Goal: Check status: Check status

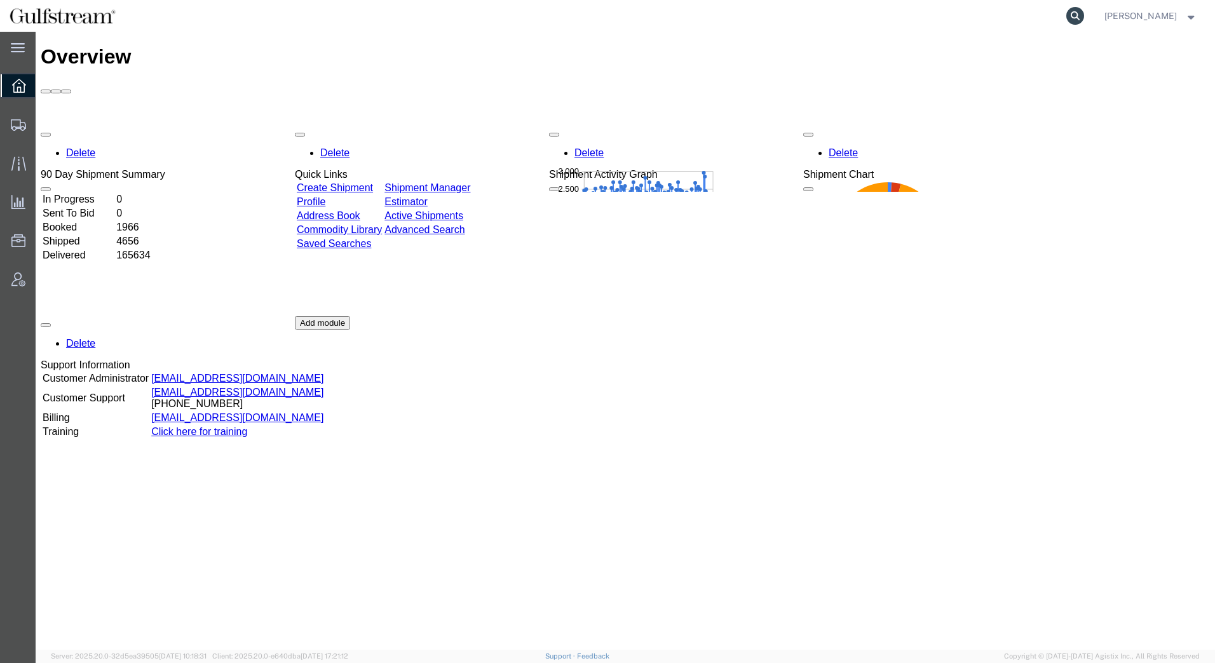
click at [1072, 13] on icon at bounding box center [1075, 16] width 18 height 18
paste input "451408226981"
type input "451408226981"
click at [1075, 17] on icon at bounding box center [1075, 16] width 18 height 18
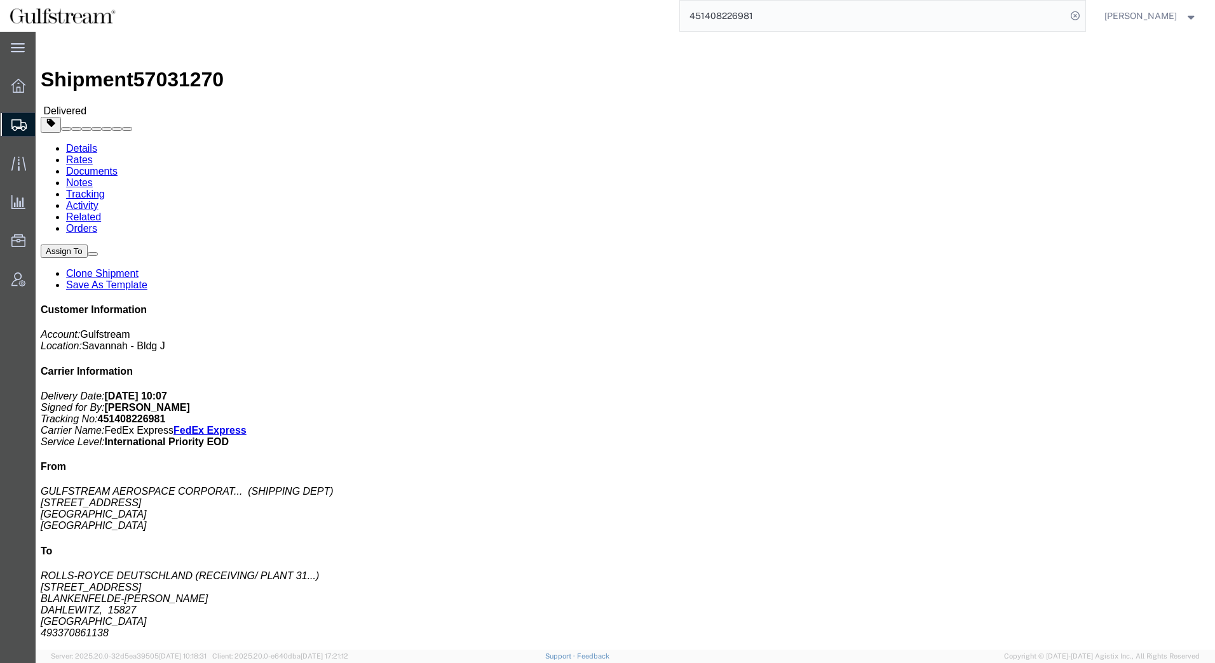
click link "Rates"
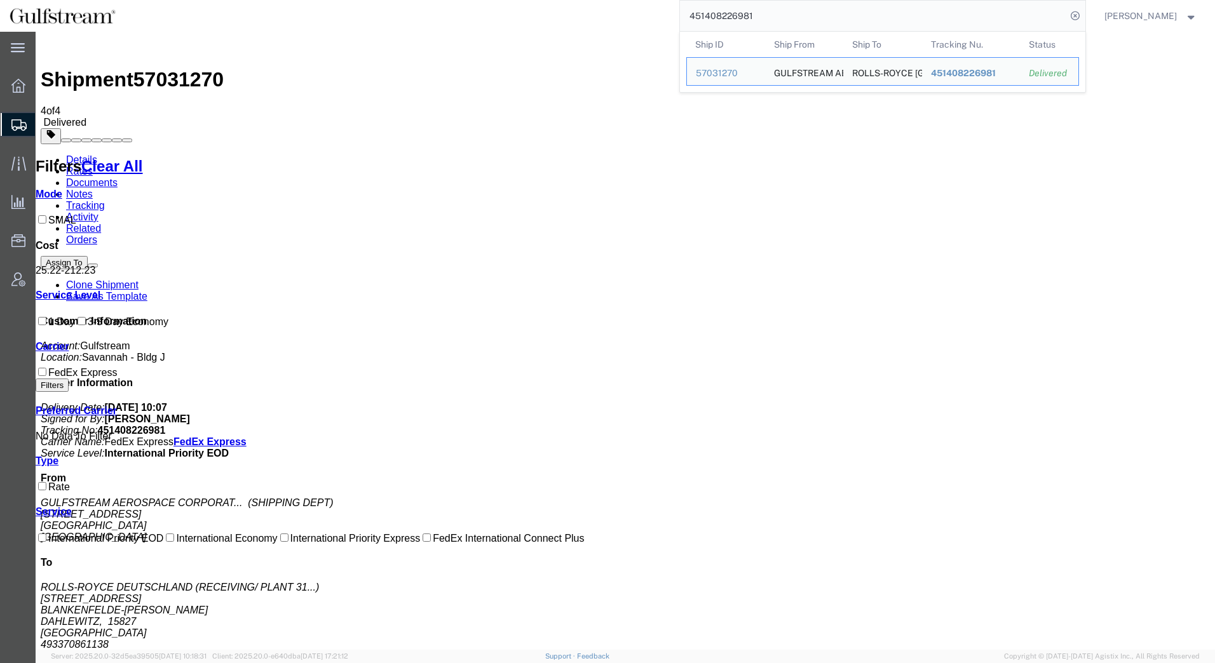
drag, startPoint x: 761, startPoint y: 17, endPoint x: 483, endPoint y: 8, distance: 278.4
click at [483, 8] on div "451408226981 Ship ID Ship From Ship To Tracking Nu. Status Ship ID 57031270 Shi…" at bounding box center [605, 16] width 961 height 32
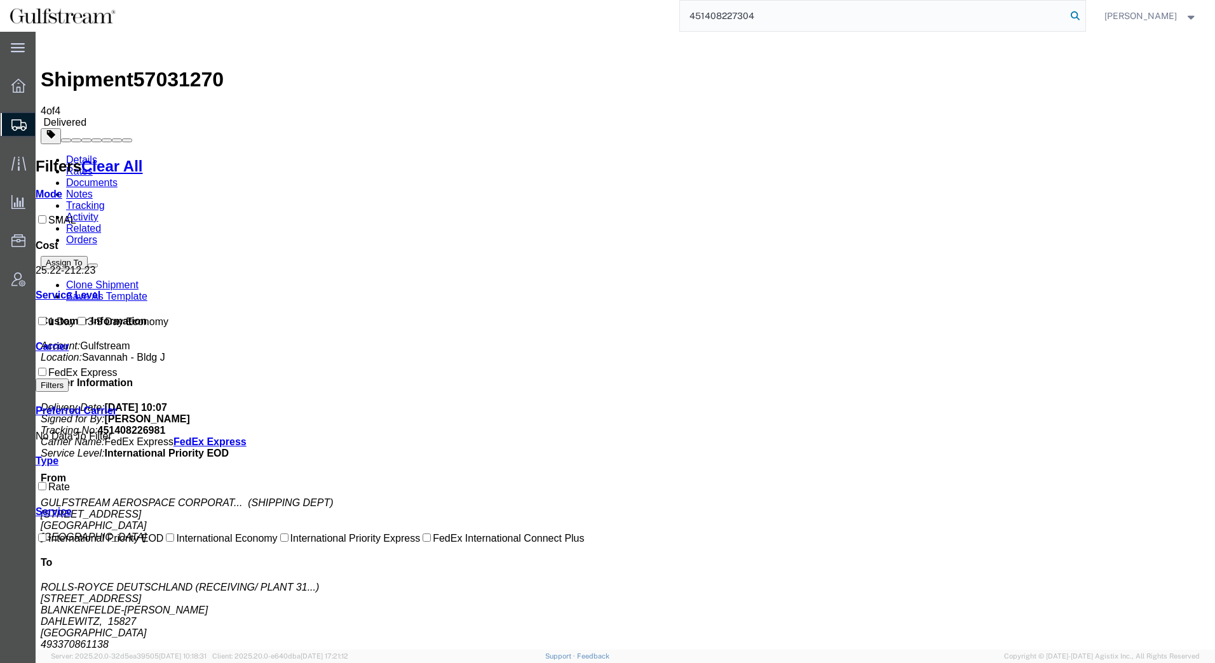
type input "451408227304"
click at [1072, 18] on icon at bounding box center [1075, 16] width 18 height 18
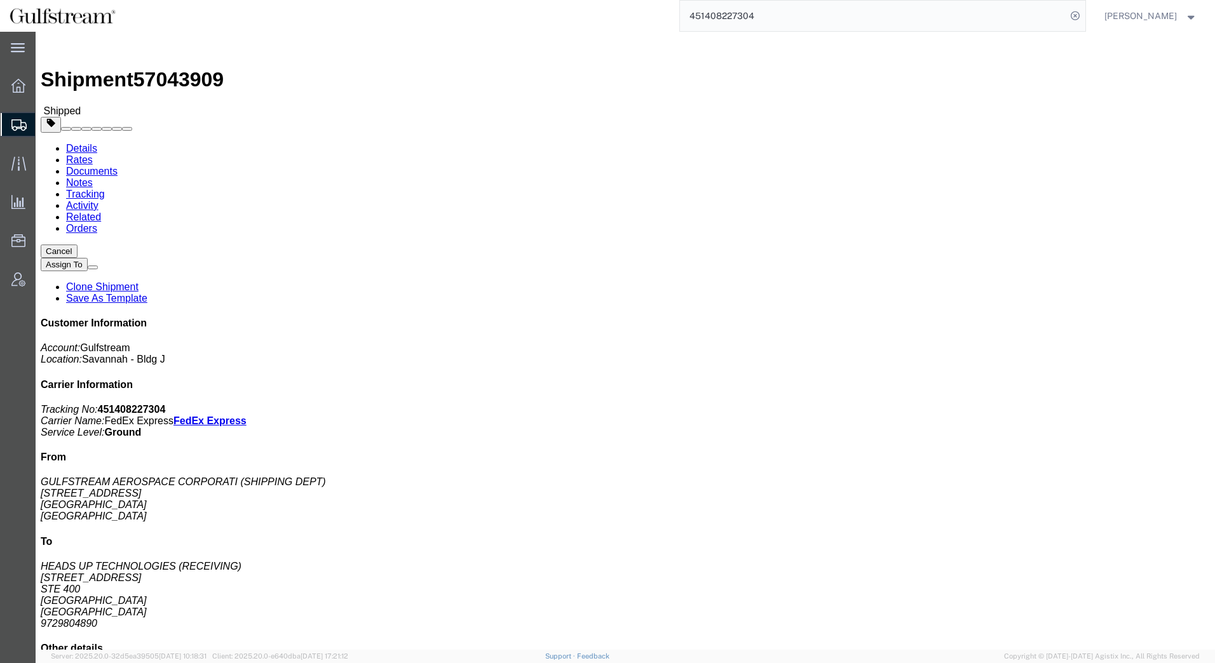
click link "Rates"
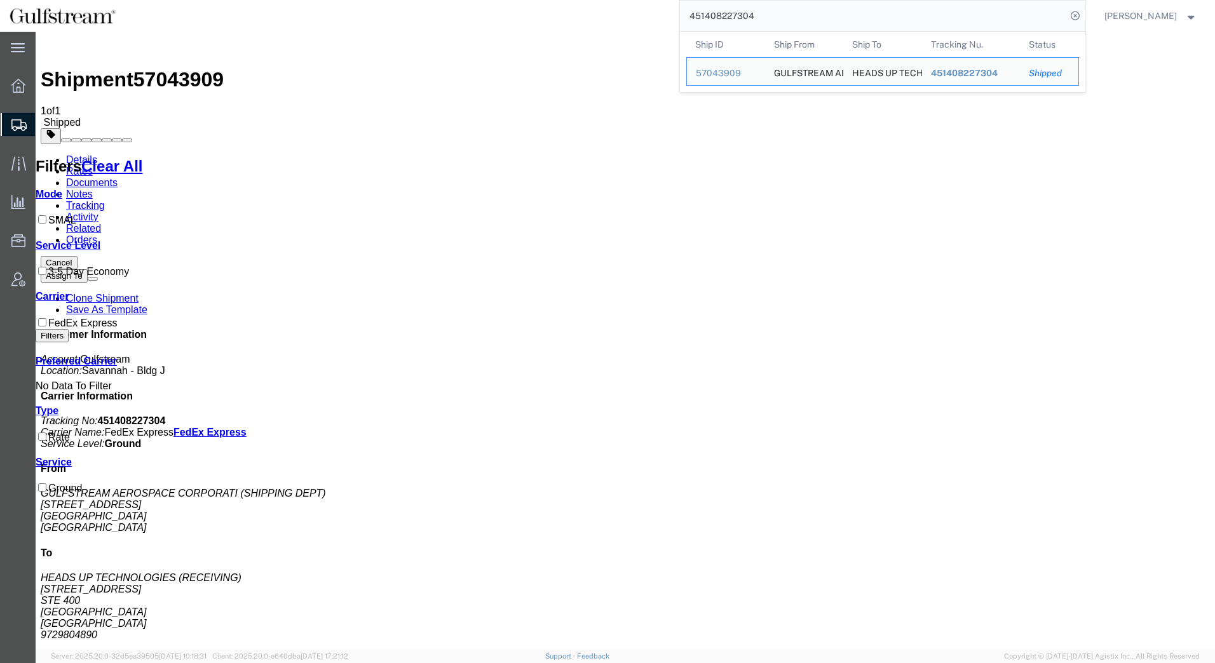
drag, startPoint x: 771, startPoint y: 20, endPoint x: 616, endPoint y: 20, distance: 155.0
click at [616, 20] on div "451408227304 Ship ID Ship From Ship To Tracking Nu. Status Ship ID 57043909 Shi…" at bounding box center [605, 16] width 961 height 32
click at [966, 71] on span "451408227304" at bounding box center [963, 73] width 67 height 10
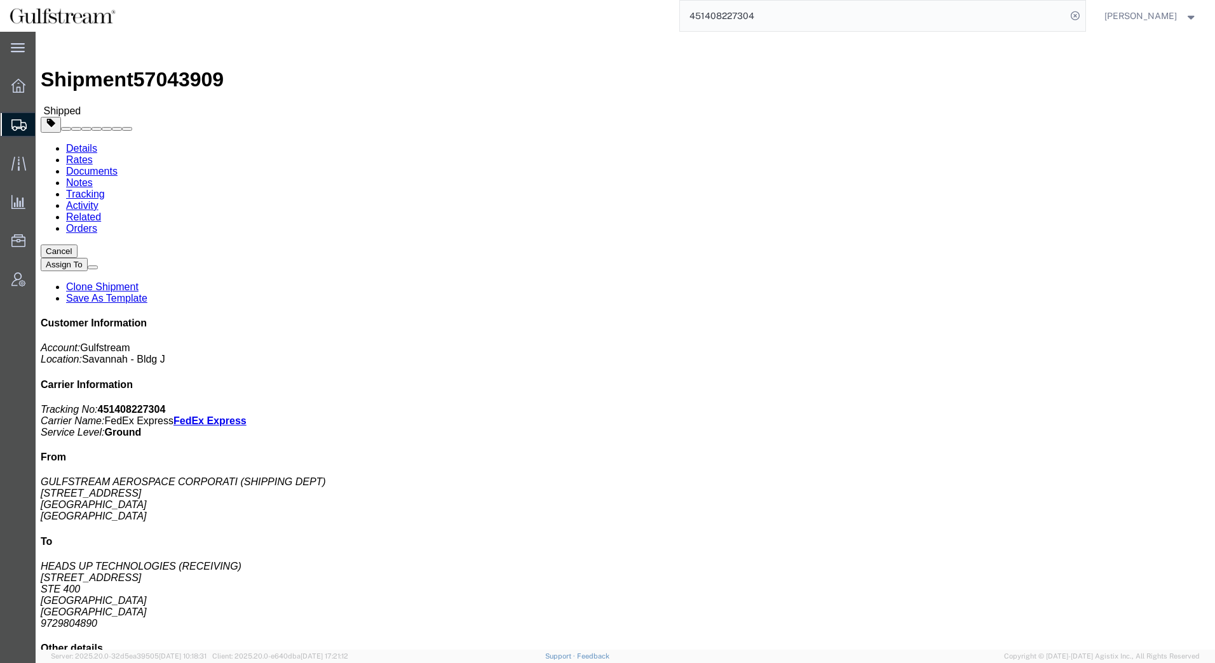
click link "Rates"
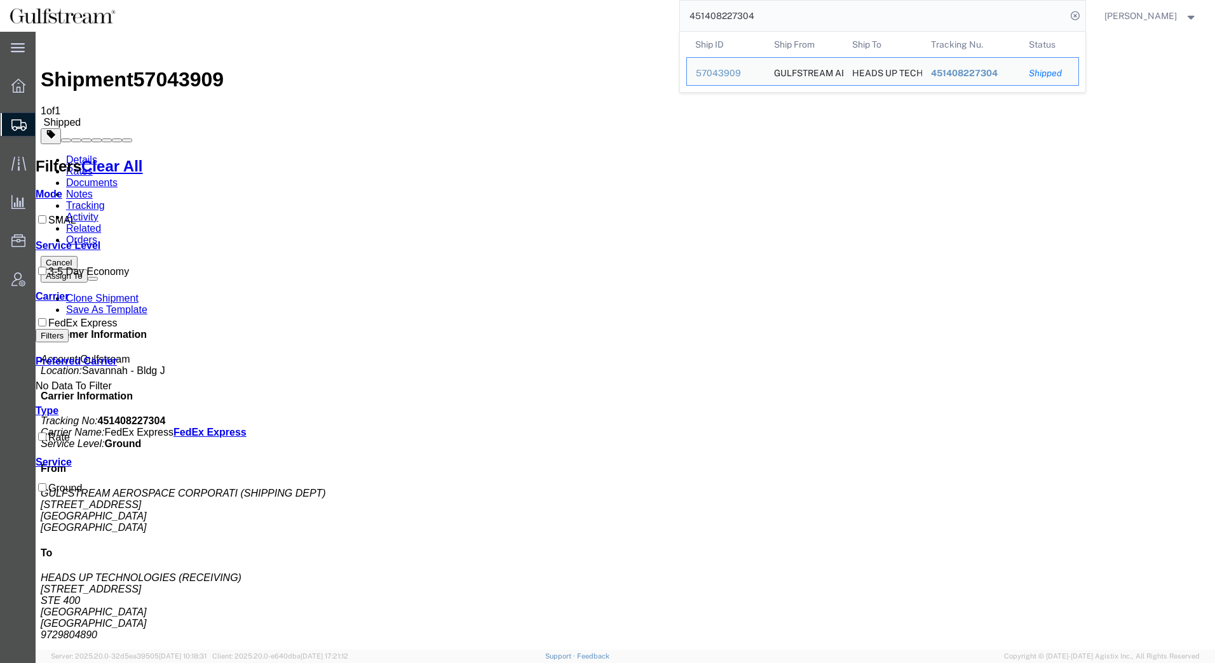
drag, startPoint x: 782, startPoint y: 20, endPoint x: 386, endPoint y: -29, distance: 399.4
click at [386, 0] on html "main_menu Created with Sketch. Collapse Menu Overview Shipments Shipment Manage…" at bounding box center [607, 331] width 1215 height 663
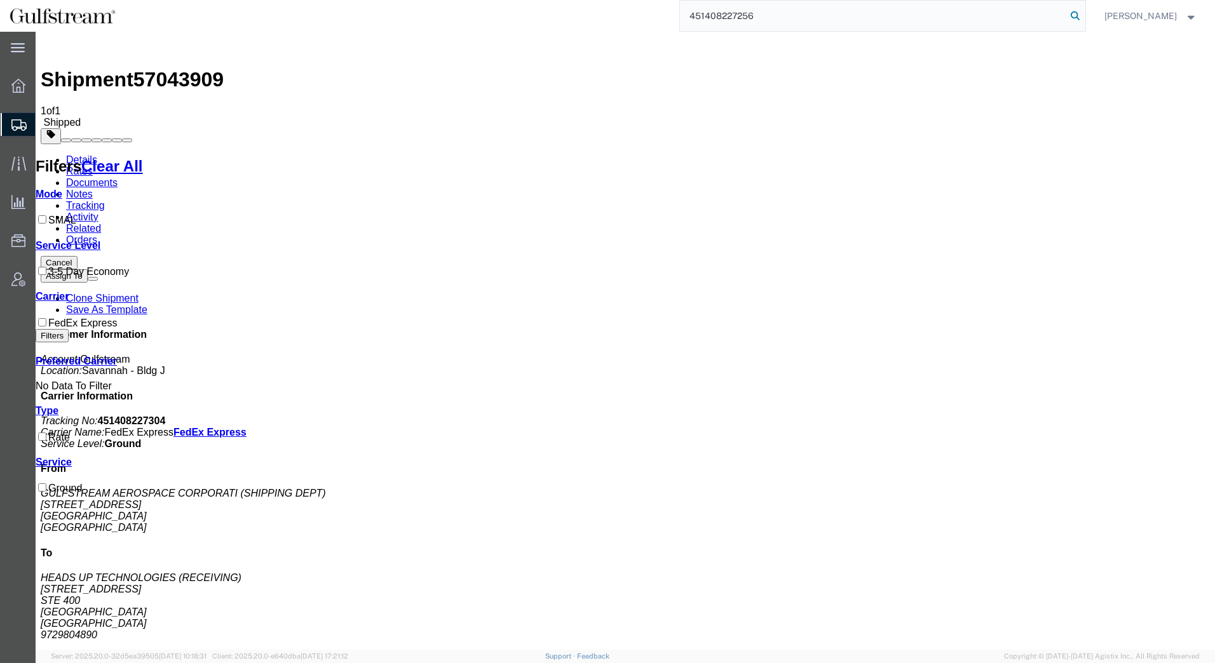
type input "451408227256"
click at [1073, 17] on icon at bounding box center [1075, 16] width 18 height 18
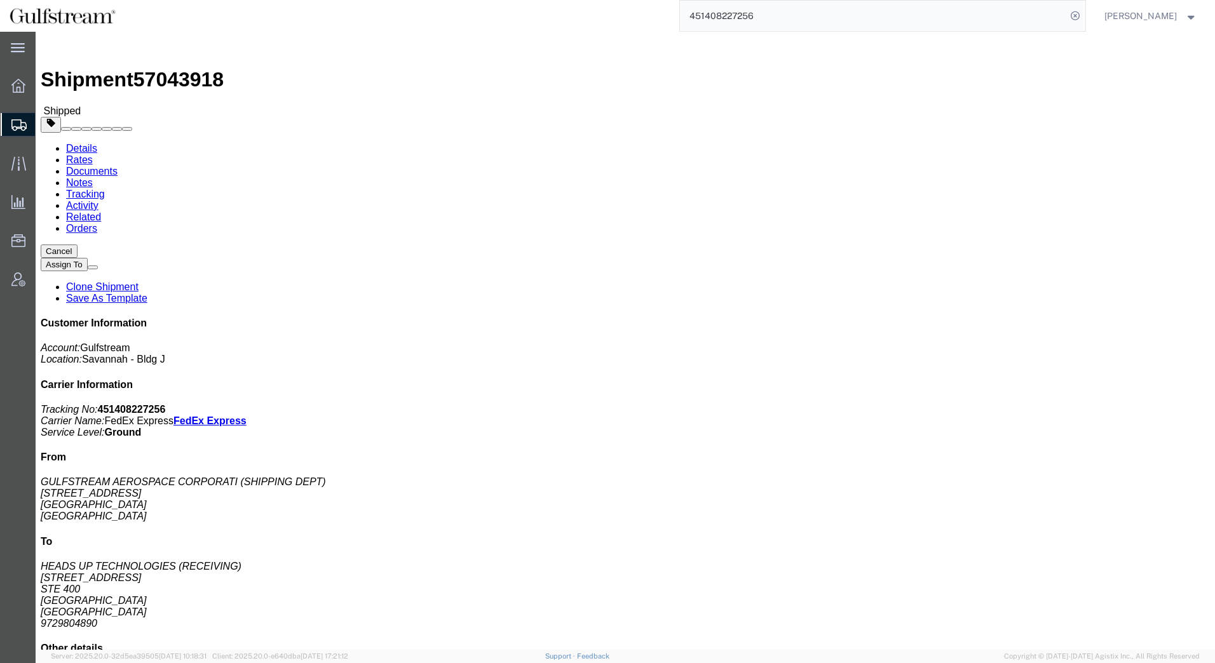
click link "Rates"
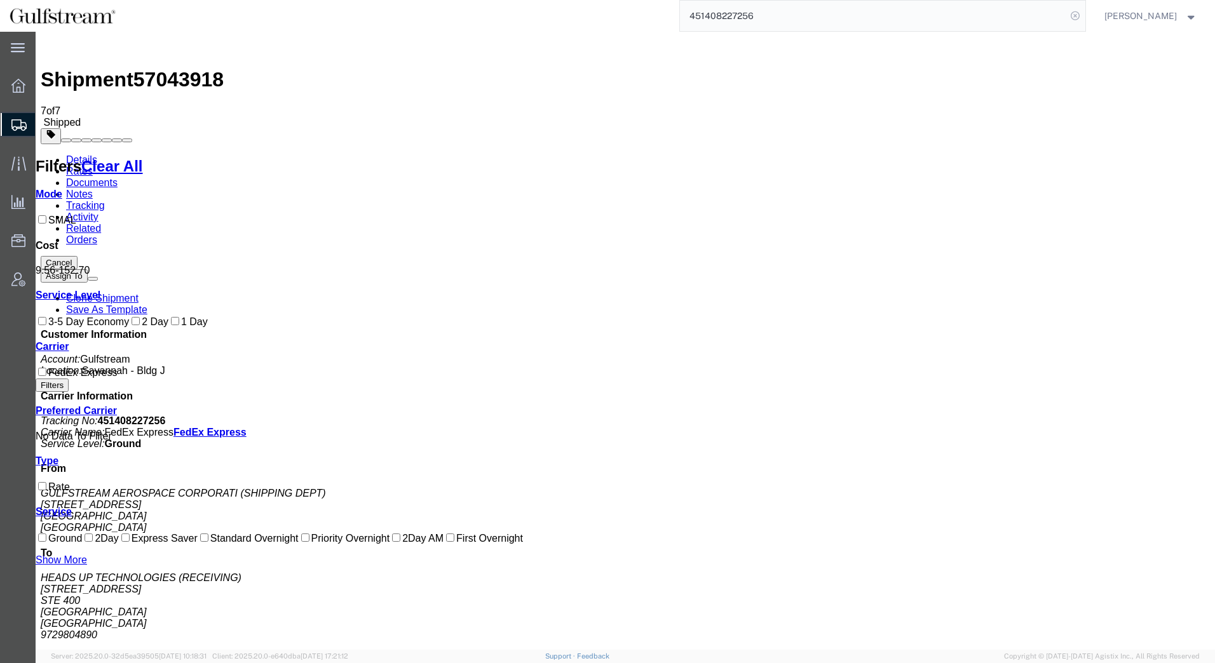
click at [1086, 18] on form "451408227256" at bounding box center [882, 16] width 407 height 32
click at [1080, 20] on icon at bounding box center [1075, 16] width 18 height 18
click at [1056, 20] on agx-global-search at bounding box center [882, 16] width 407 height 32
click at [1073, 13] on icon at bounding box center [1075, 16] width 18 height 18
click at [947, 13] on input "search" at bounding box center [873, 16] width 386 height 30
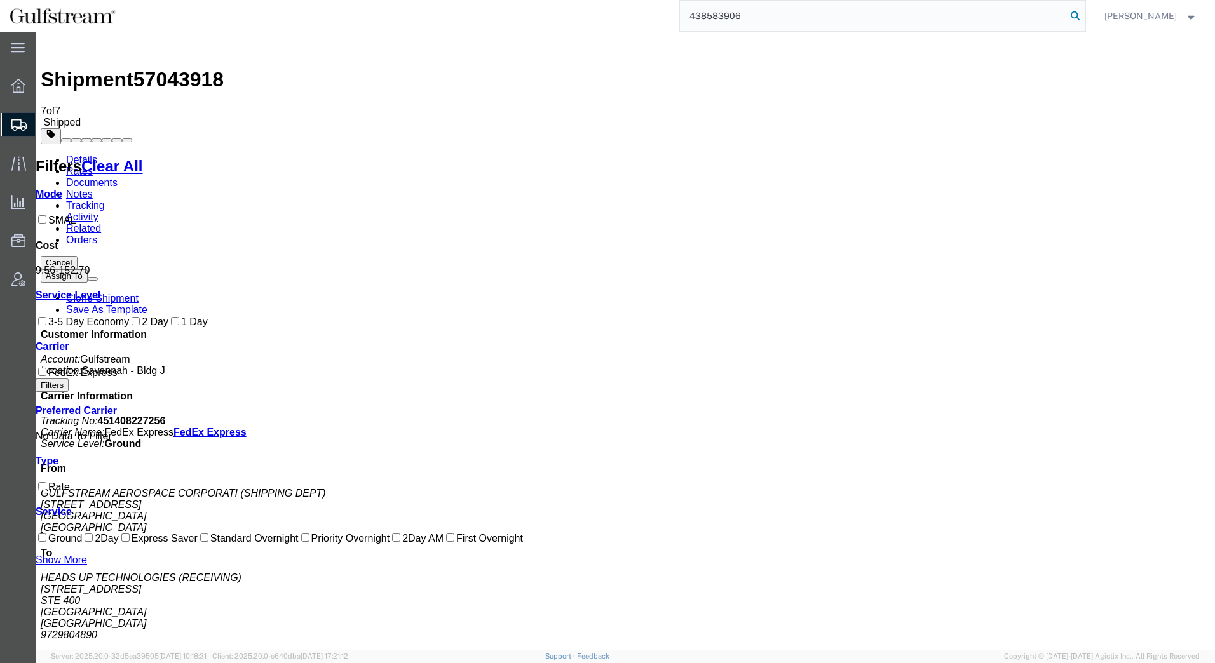
click at [1082, 17] on icon at bounding box center [1075, 16] width 18 height 18
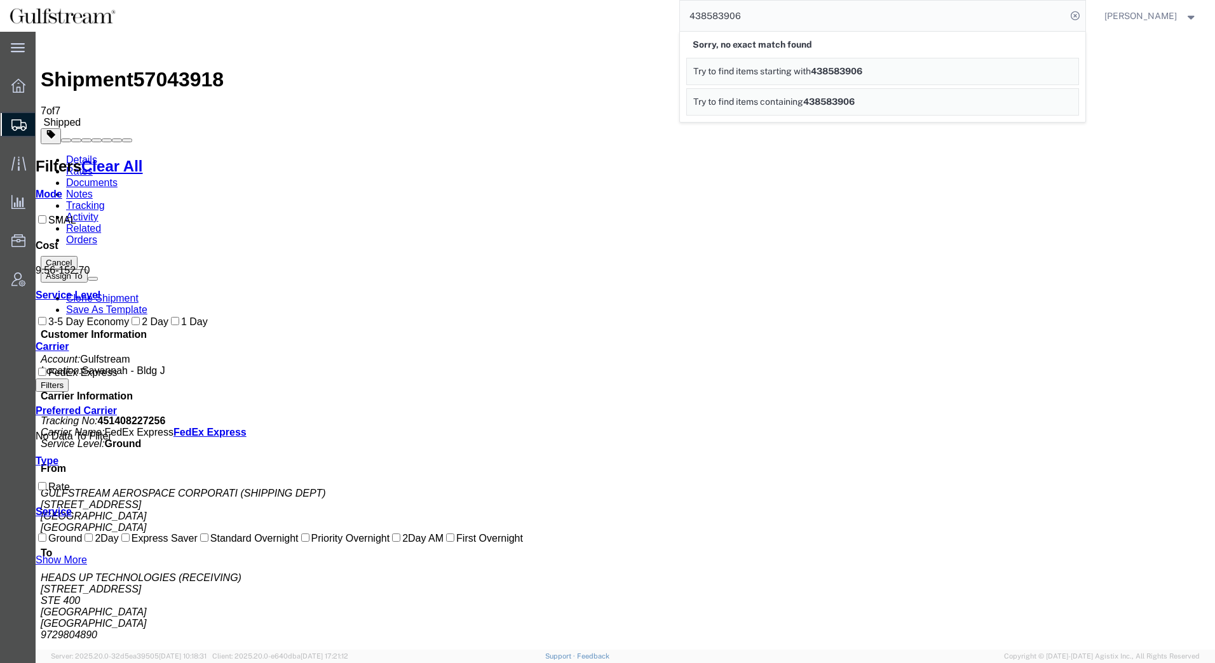
click at [550, 18] on div "438583906 Sorry, no exact match found Try to find items starting with 438583906…" at bounding box center [605, 16] width 961 height 32
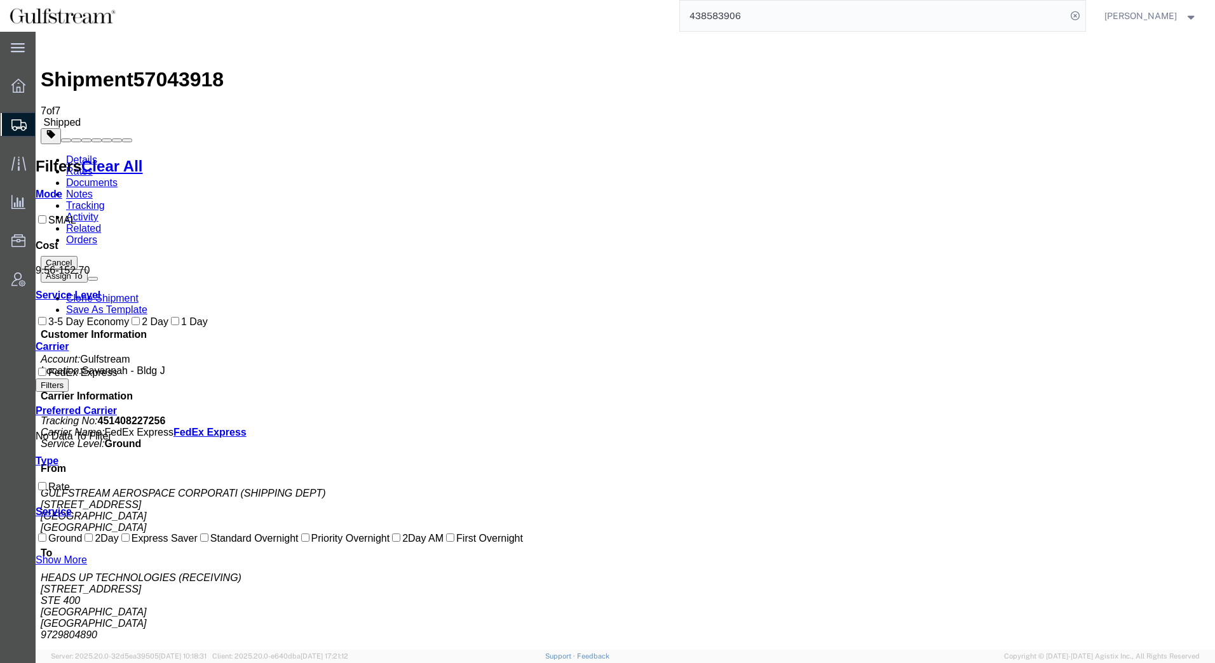
click at [762, 18] on input "438583906" at bounding box center [873, 16] width 386 height 30
type input "43858390-6"
click at [1078, 18] on icon at bounding box center [1075, 16] width 18 height 18
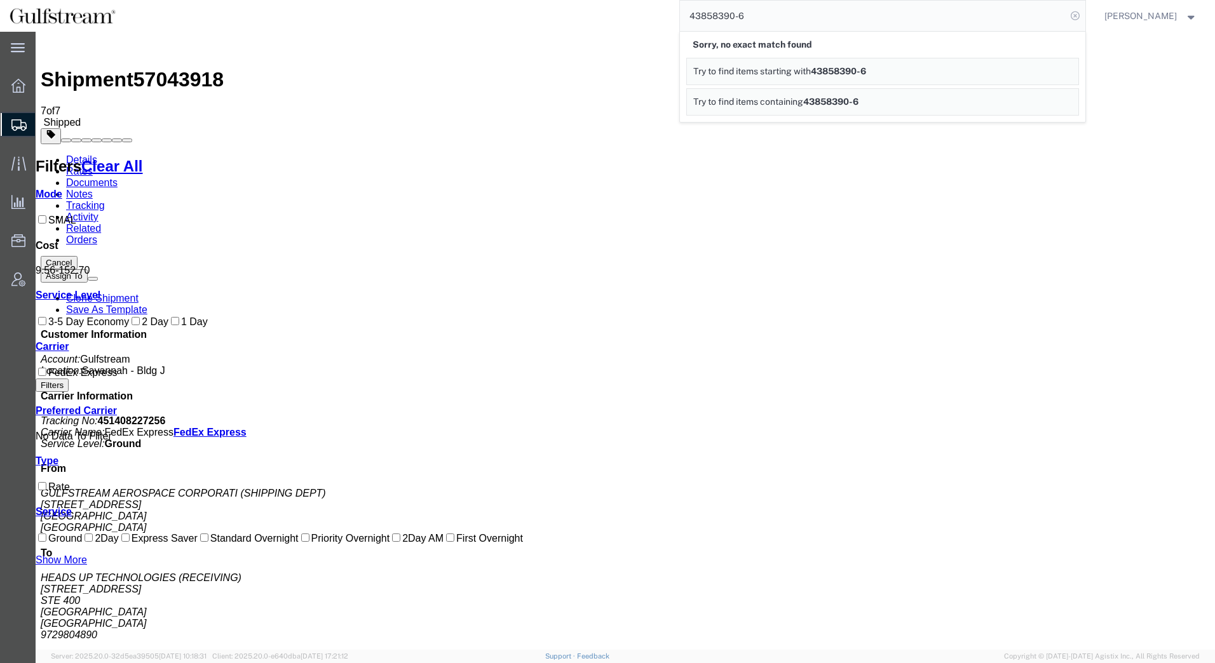
click at [1075, 18] on icon at bounding box center [1075, 16] width 18 height 18
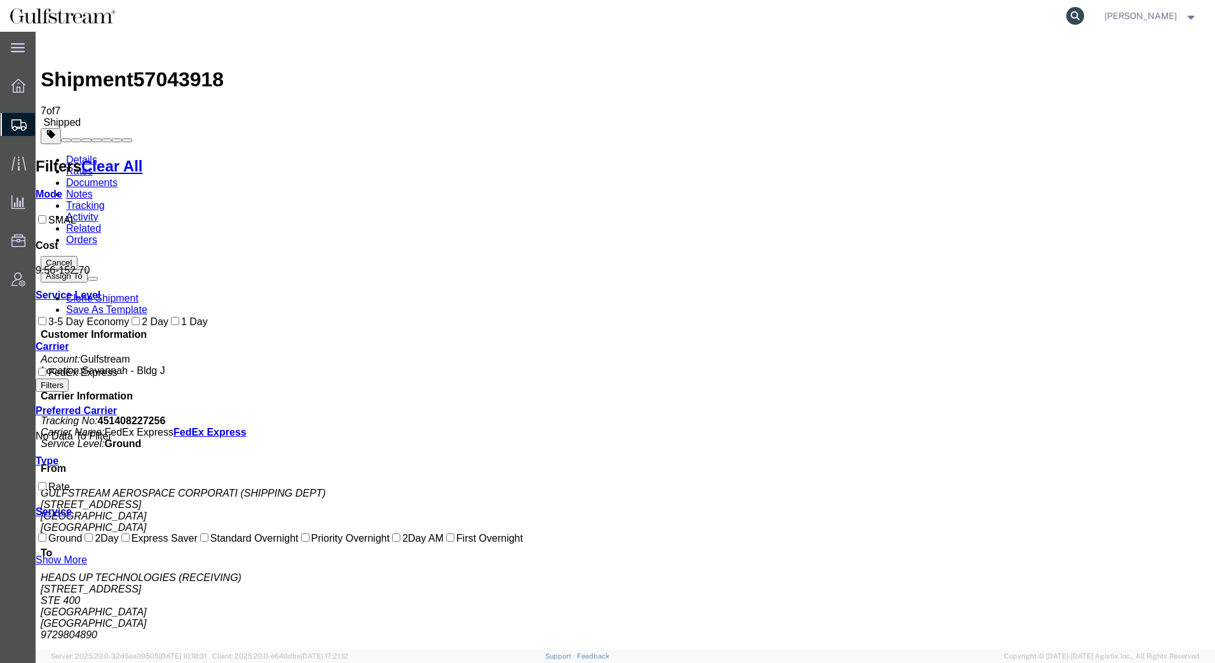
click at [1075, 19] on icon at bounding box center [1075, 16] width 18 height 18
paste input "451408227289"
type input "451408227289"
click at [1078, 12] on icon at bounding box center [1075, 16] width 18 height 18
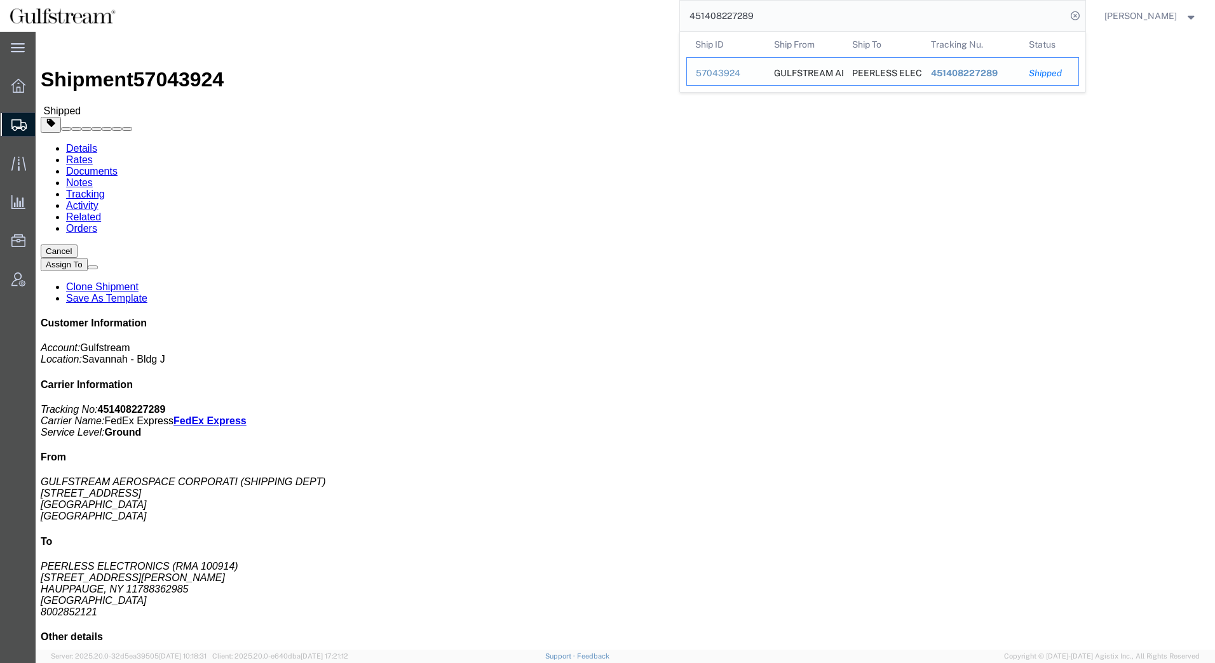
click at [950, 71] on span "451408227289" at bounding box center [963, 73] width 67 height 10
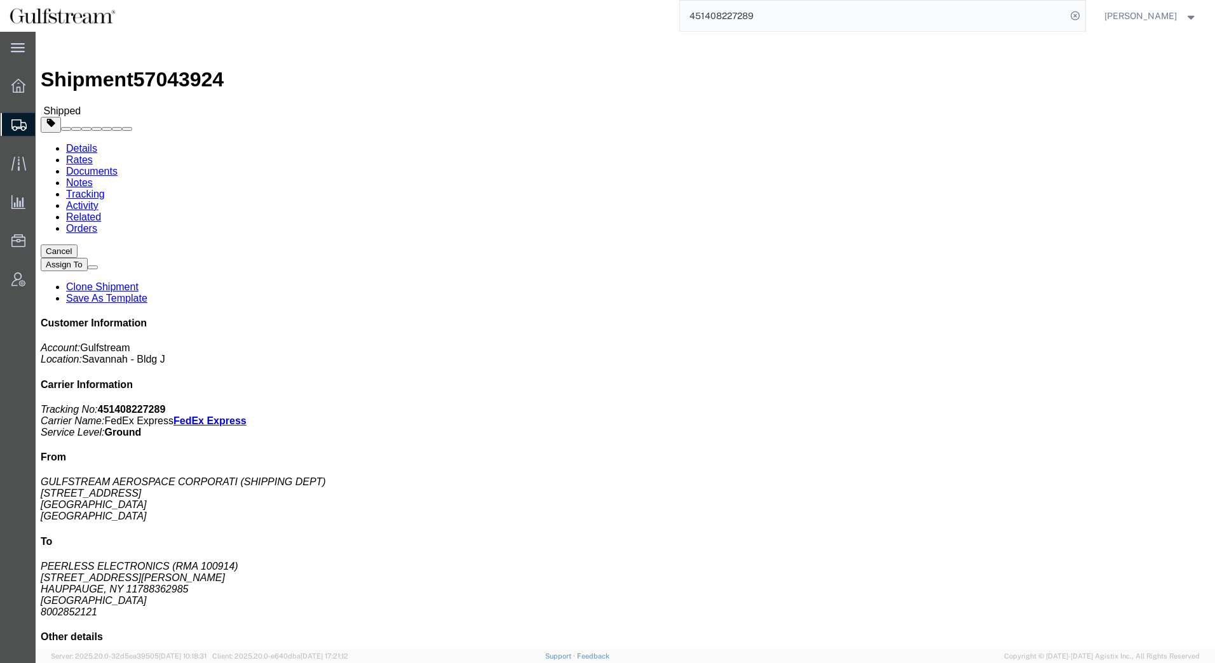
click link "Rates"
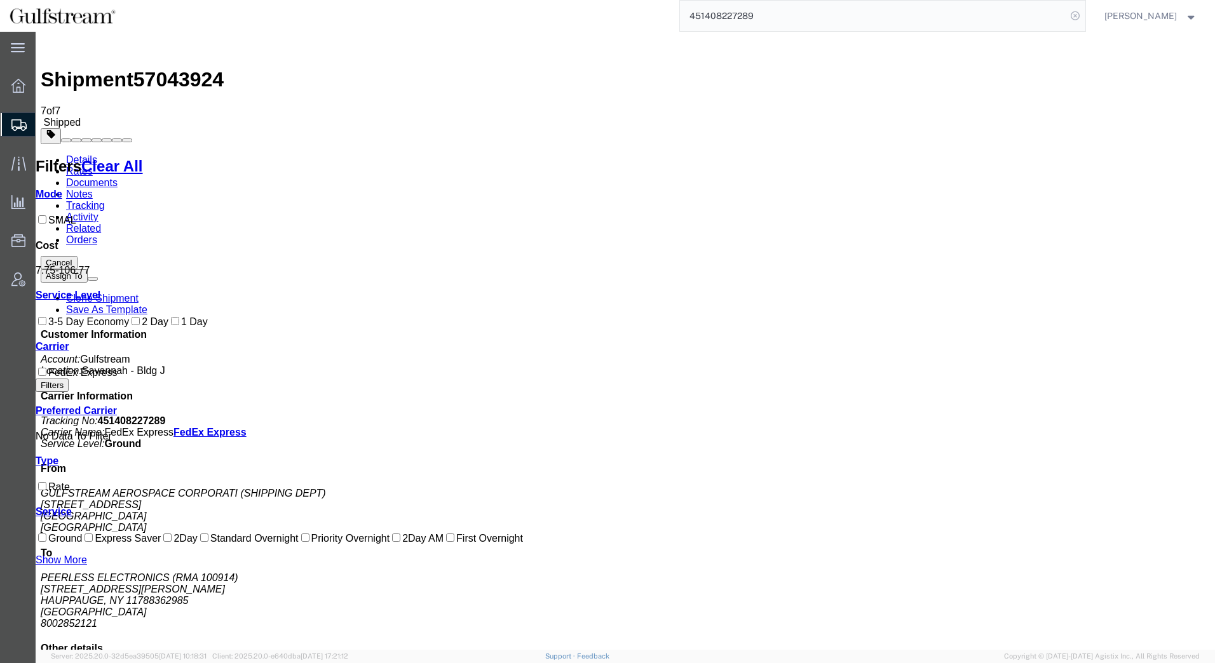
click at [1074, 17] on icon at bounding box center [1075, 16] width 18 height 18
click at [1072, 17] on icon at bounding box center [1075, 16] width 18 height 18
paste input "427185146060"
type input "427185146060"
click at [1081, 17] on icon at bounding box center [1075, 16] width 18 height 18
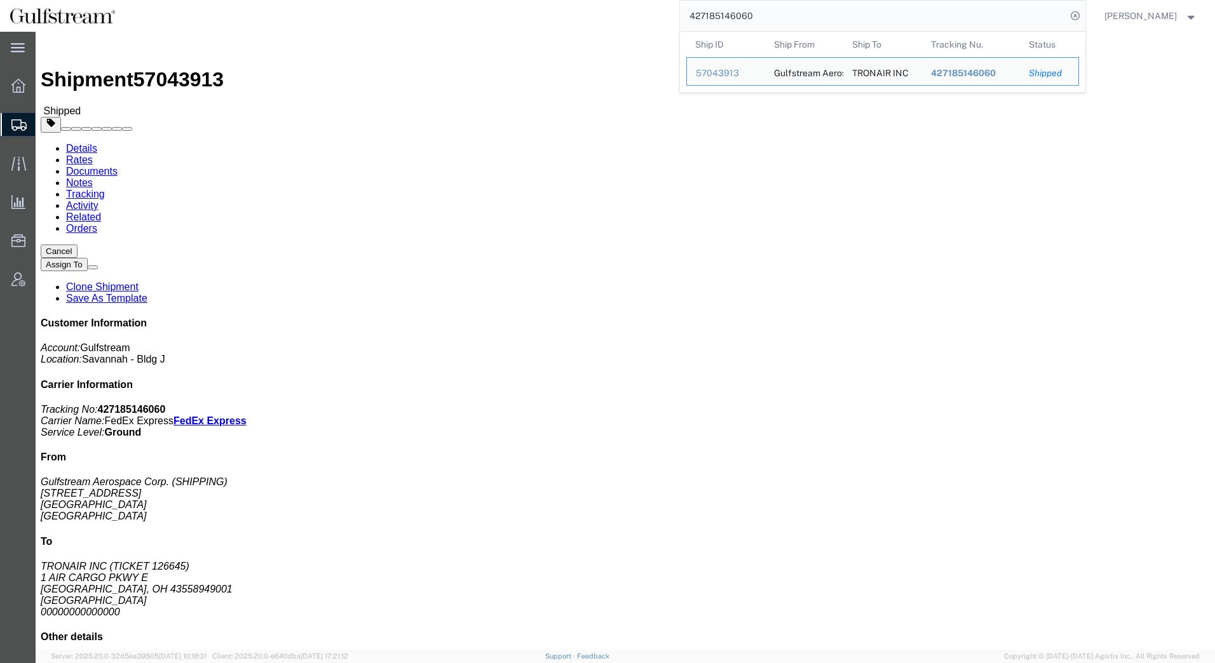
click link "Rates"
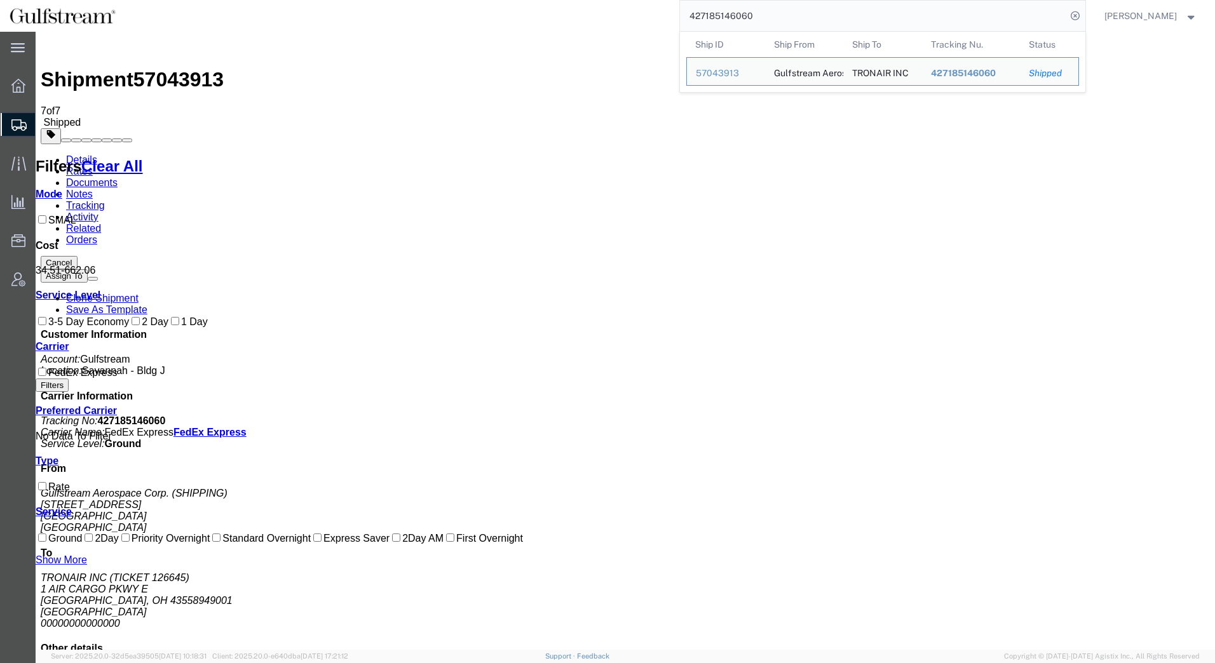
drag, startPoint x: 771, startPoint y: 15, endPoint x: 467, endPoint y: 6, distance: 303.8
click at [469, 6] on div "427185146060 Ship ID Ship From Ship To Tracking Nu. Status Ship ID 57043913 Shi…" at bounding box center [605, 16] width 961 height 32
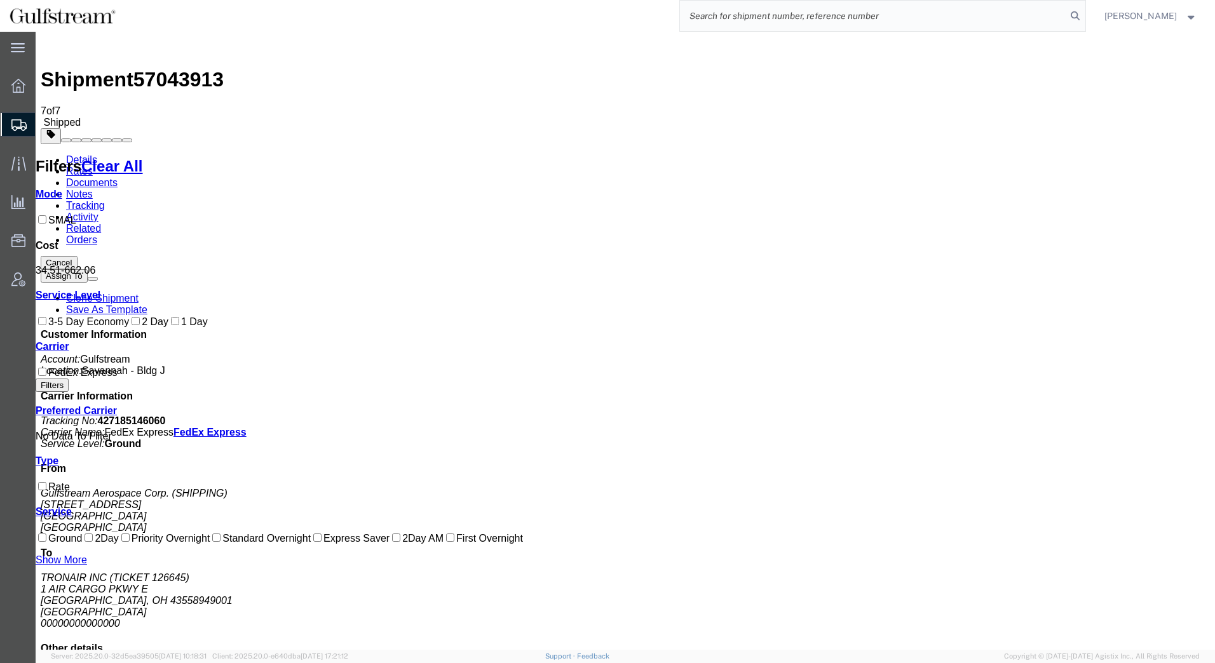
click at [813, 12] on input "search" at bounding box center [873, 16] width 386 height 30
click at [820, 20] on input "search" at bounding box center [873, 16] width 386 height 30
paste input "87995085"
type input "87995085"
click at [1080, 13] on icon at bounding box center [1075, 16] width 18 height 18
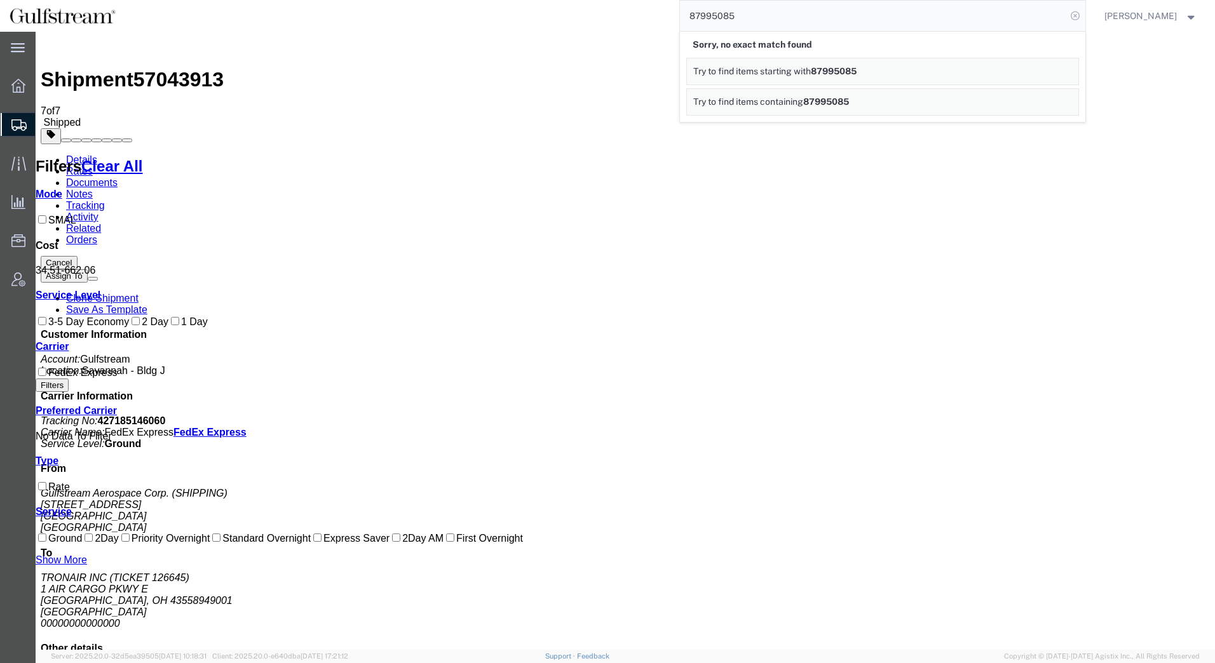
click at [1072, 15] on icon at bounding box center [1075, 16] width 18 height 18
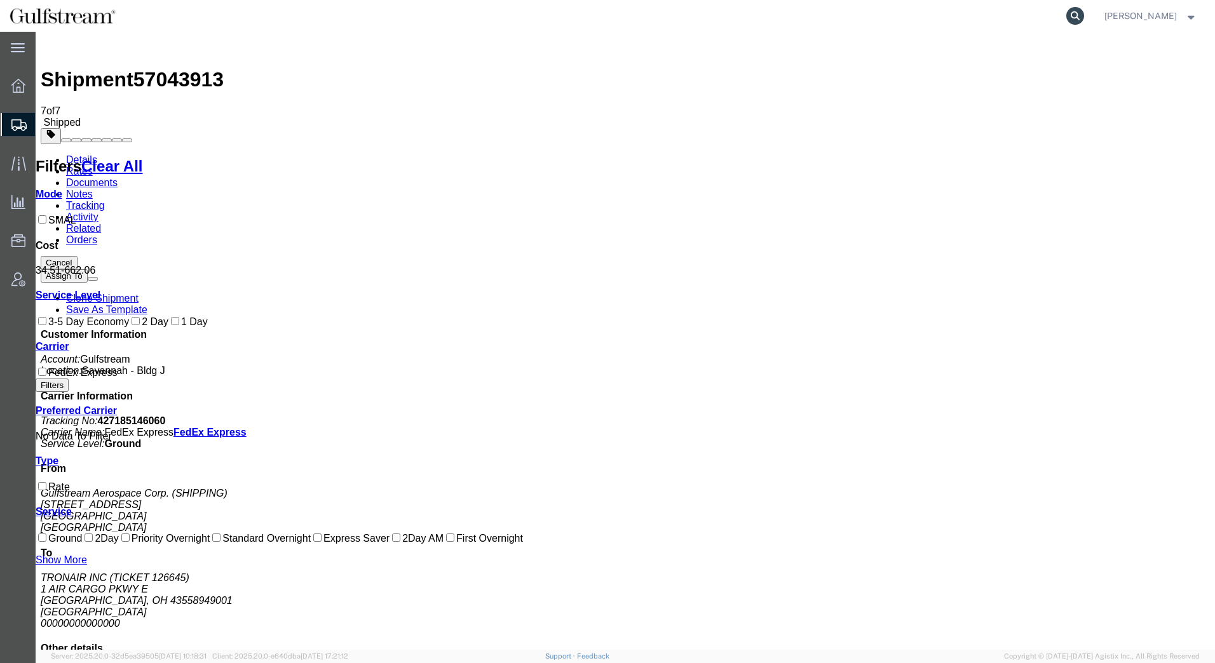
click at [1071, 11] on icon at bounding box center [1075, 16] width 18 height 18
paste input "80878983"
type input "80878983"
click at [1073, 13] on icon at bounding box center [1075, 16] width 18 height 18
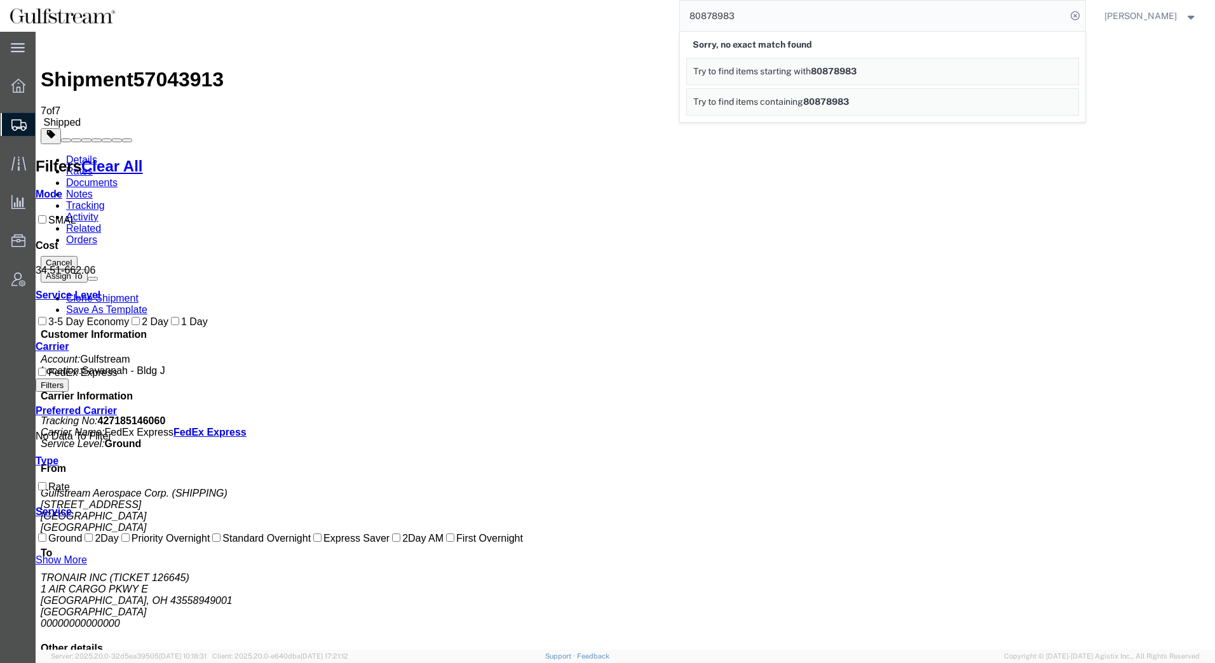
drag, startPoint x: 1074, startPoint y: 17, endPoint x: 1053, endPoint y: 16, distance: 21.0
click at [1074, 16] on icon at bounding box center [1075, 16] width 18 height 18
